Goal: Browse casually

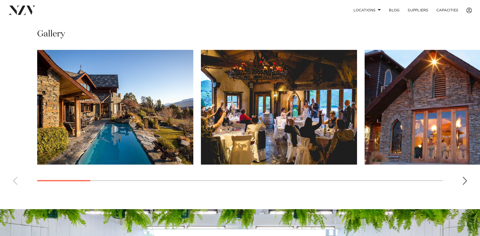
scroll to position [405, 0]
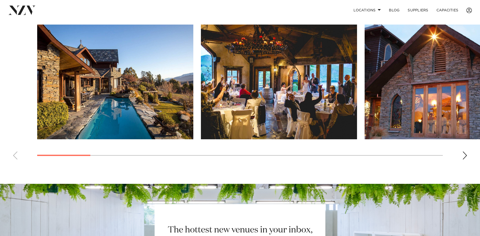
click at [463, 151] on div "Next slide" at bounding box center [464, 155] width 5 height 8
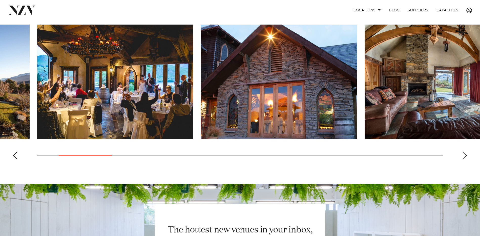
click at [463, 151] on div "Next slide" at bounding box center [464, 155] width 5 height 8
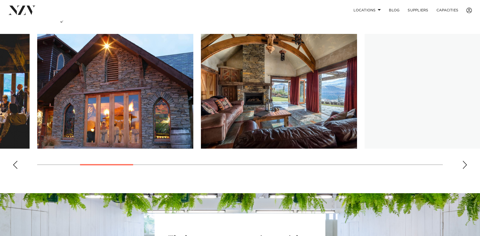
scroll to position [379, 0]
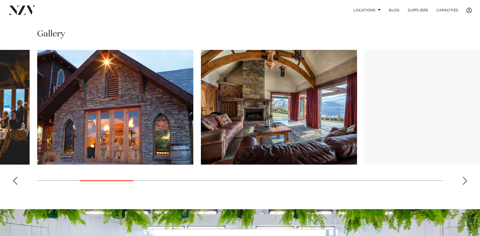
click at [464, 176] on div "Next slide" at bounding box center [464, 180] width 5 height 8
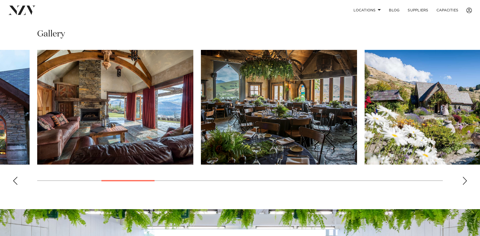
click at [463, 176] on div "Next slide" at bounding box center [464, 180] width 5 height 8
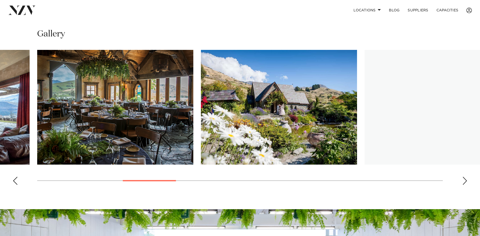
click at [463, 176] on div "Next slide" at bounding box center [464, 180] width 5 height 8
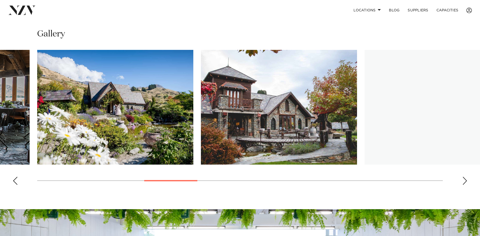
click at [463, 176] on div "Next slide" at bounding box center [464, 180] width 5 height 8
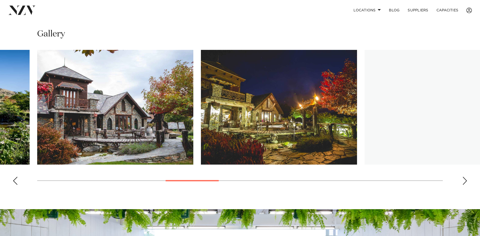
click at [463, 176] on div "Next slide" at bounding box center [464, 180] width 5 height 8
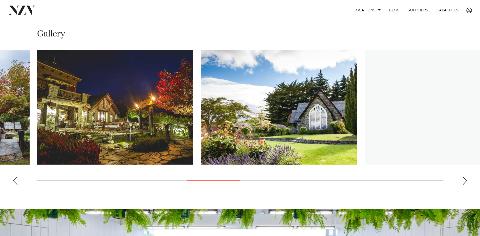
click at [463, 176] on div "Next slide" at bounding box center [464, 180] width 5 height 8
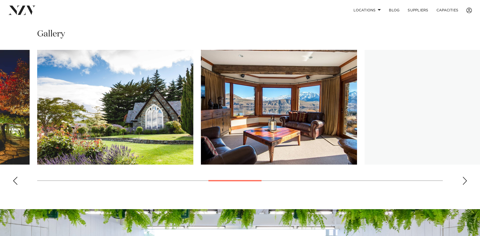
click at [463, 176] on div "Next slide" at bounding box center [464, 180] width 5 height 8
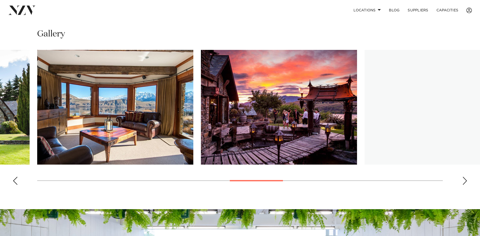
click at [463, 176] on div "Next slide" at bounding box center [464, 180] width 5 height 8
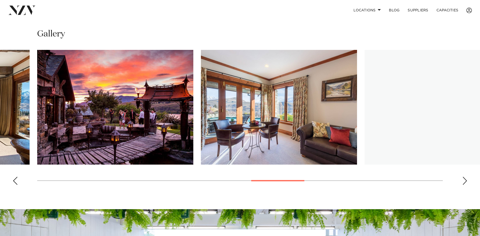
click at [463, 176] on div "Next slide" at bounding box center [464, 180] width 5 height 8
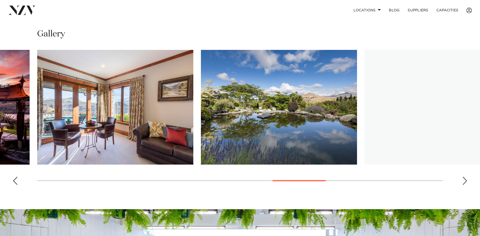
click at [463, 176] on div "Next slide" at bounding box center [464, 180] width 5 height 8
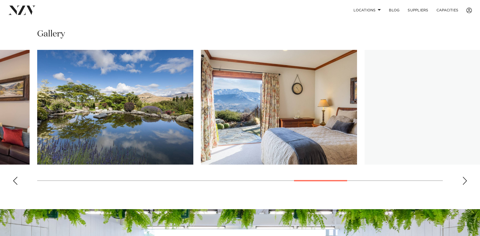
click at [463, 176] on div "Next slide" at bounding box center [464, 180] width 5 height 8
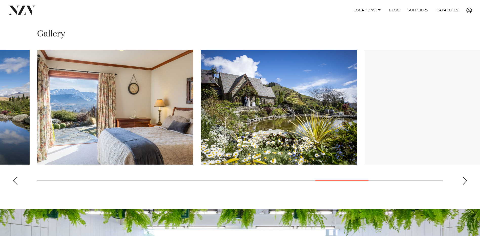
click at [463, 176] on div "Next slide" at bounding box center [464, 180] width 5 height 8
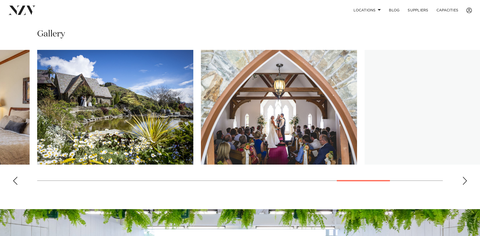
click at [463, 176] on div "Next slide" at bounding box center [464, 180] width 5 height 8
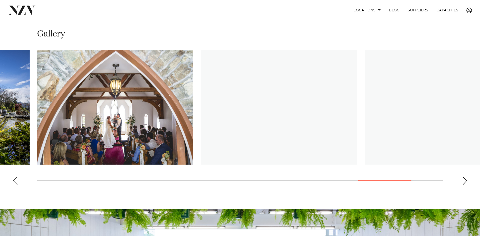
click at [463, 176] on div "Next slide" at bounding box center [464, 180] width 5 height 8
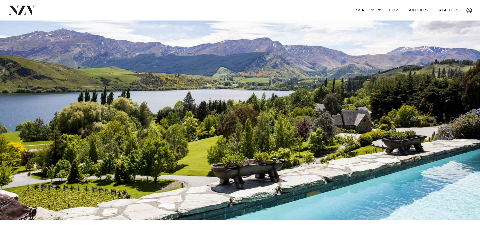
scroll to position [0, 0]
